Goal: Task Accomplishment & Management: Use online tool/utility

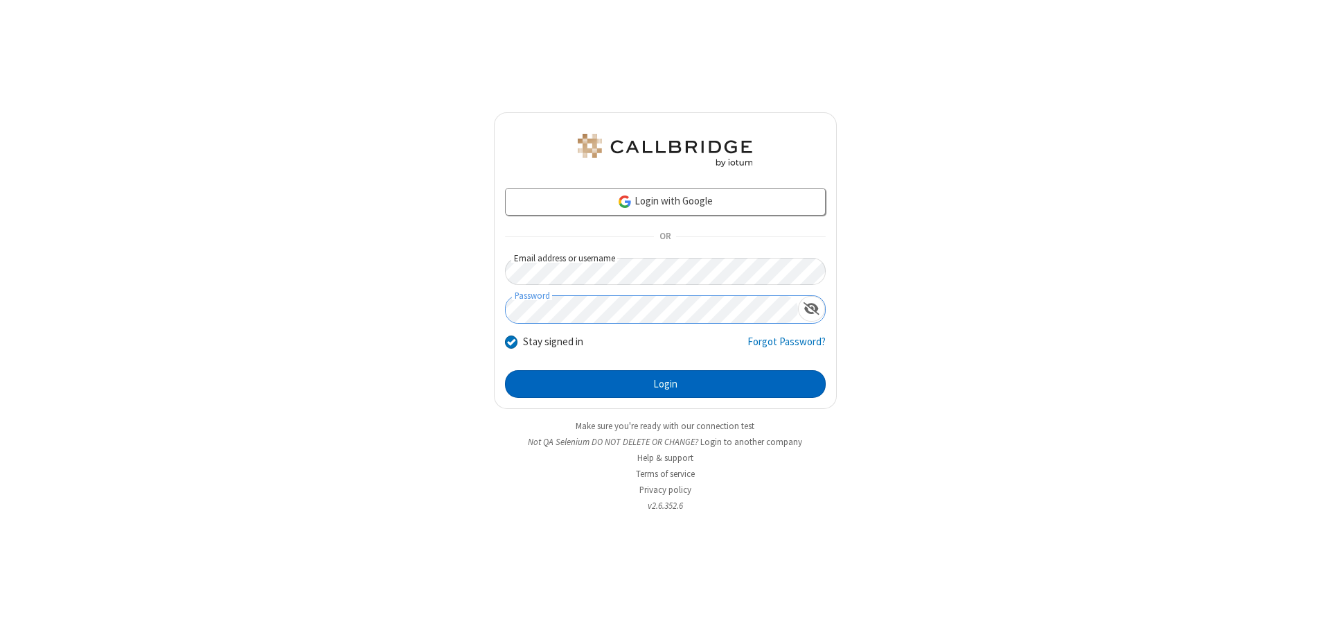
click at [665, 384] on button "Login" at bounding box center [665, 384] width 321 height 28
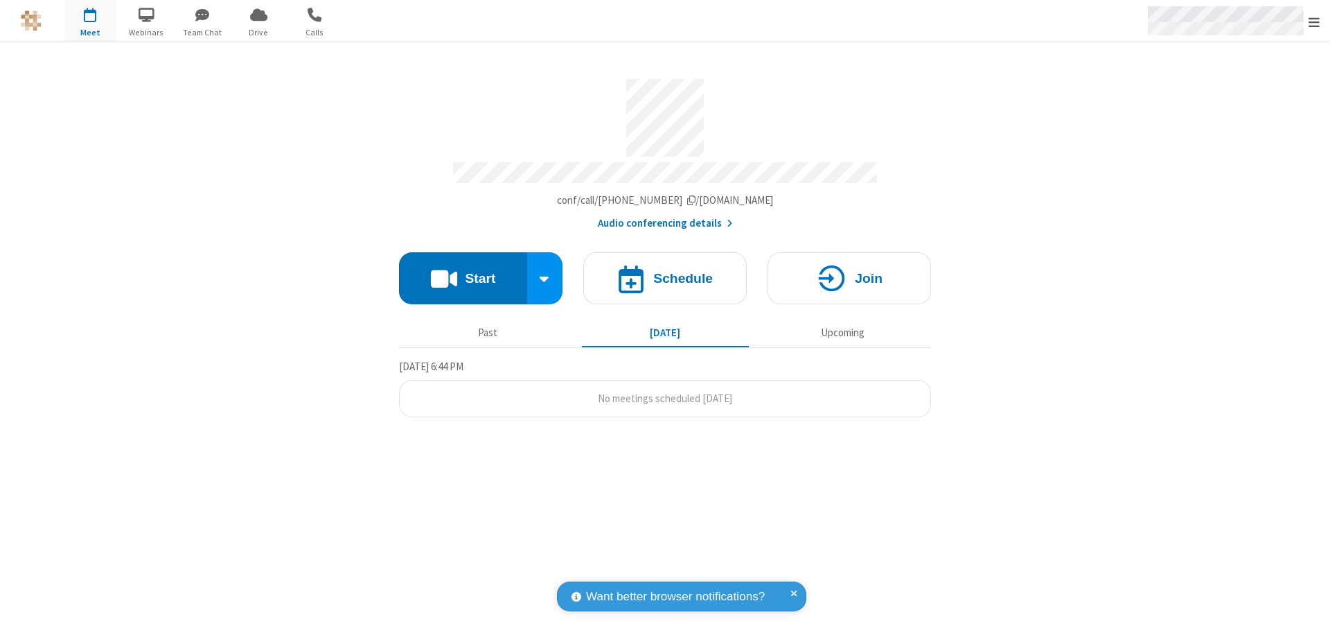
click at [1314, 21] on span "Open menu" at bounding box center [1314, 22] width 11 height 14
click at [258, 32] on span "Drive" at bounding box center [259, 32] width 52 height 12
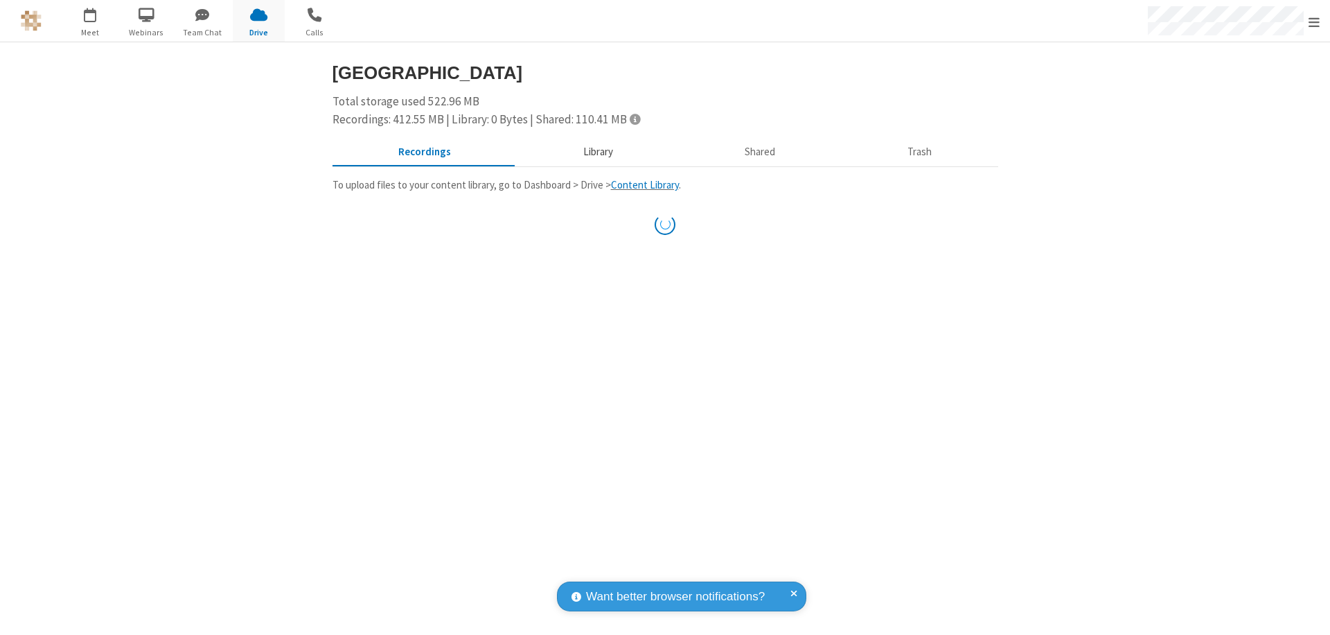
click at [591, 152] on button "Library" at bounding box center [598, 152] width 162 height 26
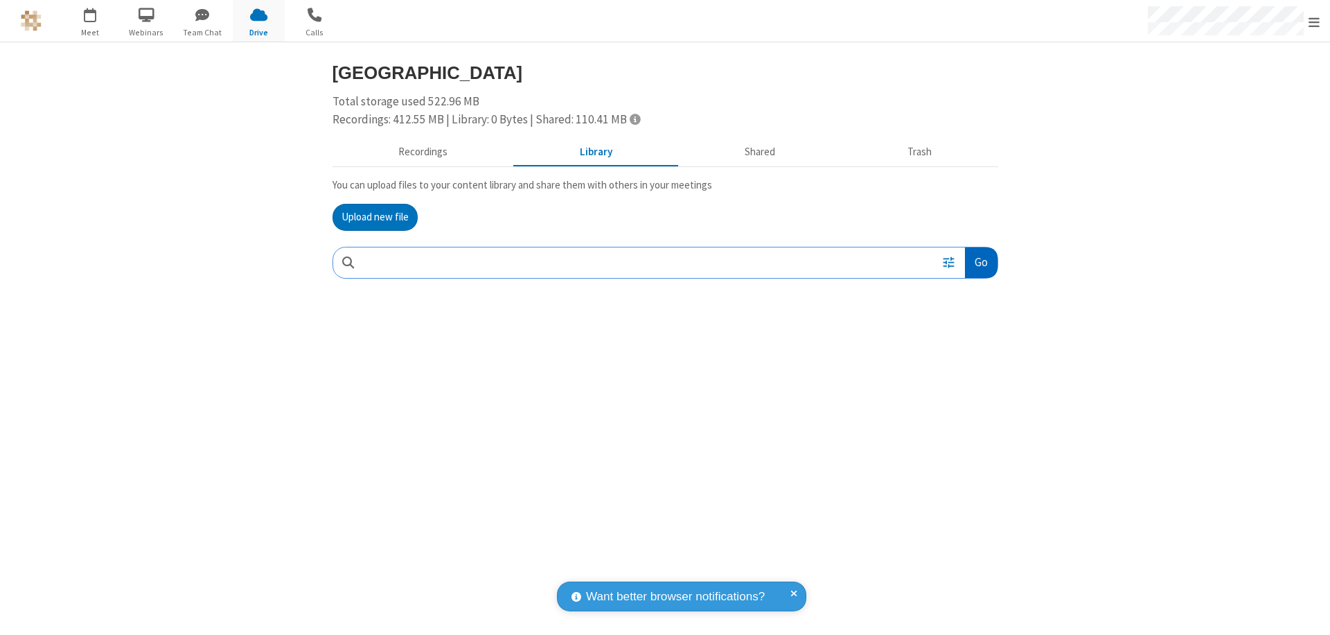
click at [980, 262] on button "Go" at bounding box center [981, 262] width 32 height 31
click at [375, 217] on button "Upload new file" at bounding box center [375, 218] width 85 height 28
